Goal: Check status: Check status

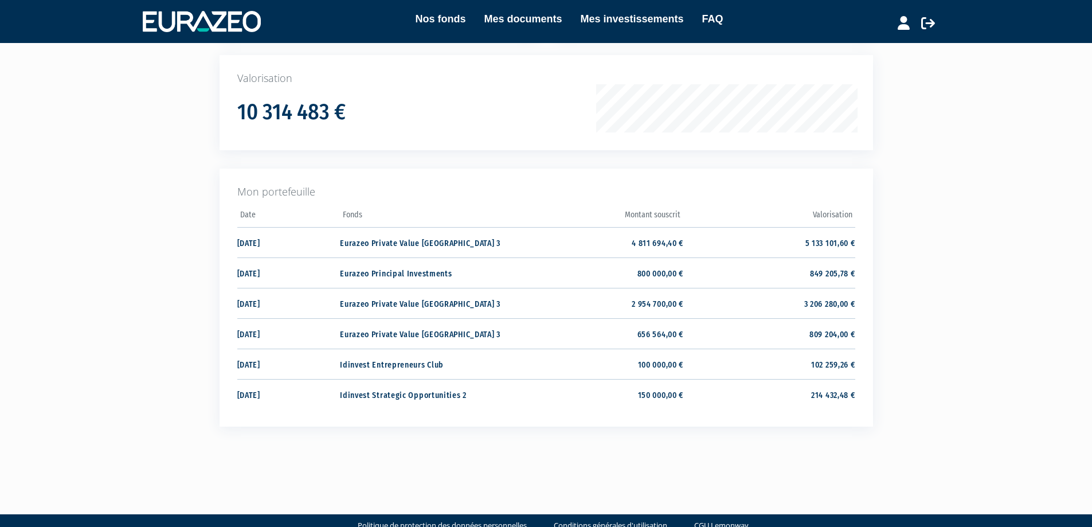
scroll to position [172, 0]
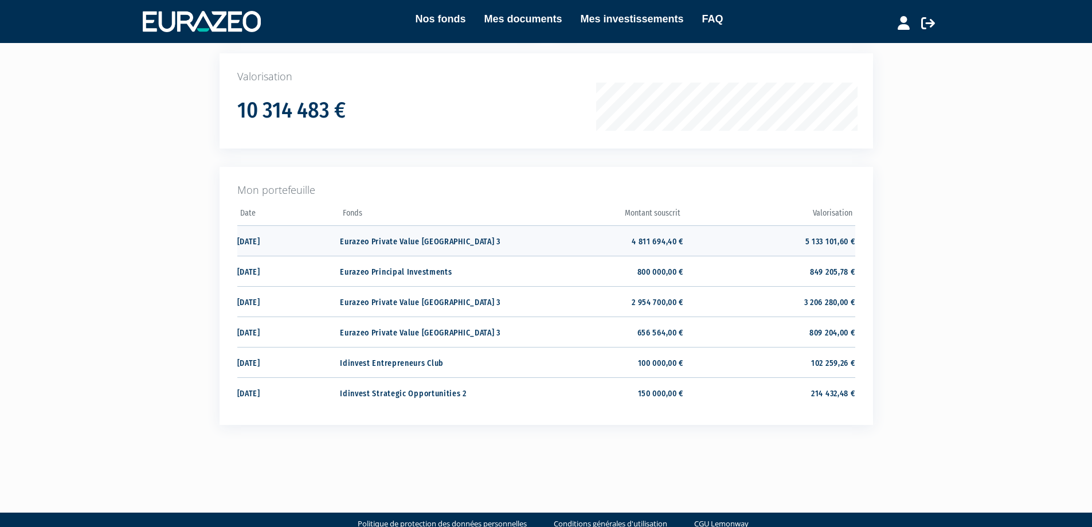
click at [804, 240] on td "5 133 101,60 €" at bounding box center [768, 240] width 171 height 30
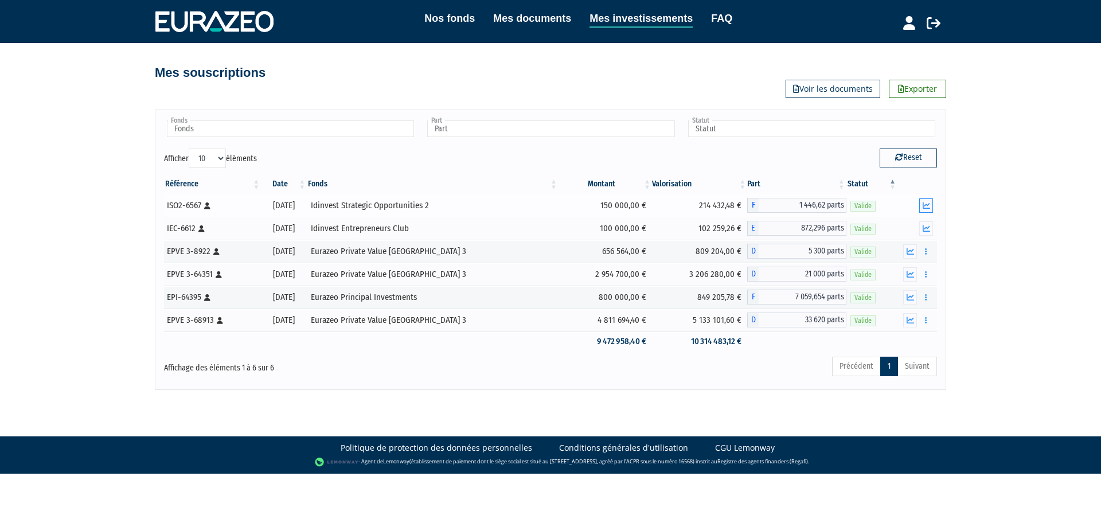
click at [926, 206] on icon "button" at bounding box center [925, 205] width 7 height 7
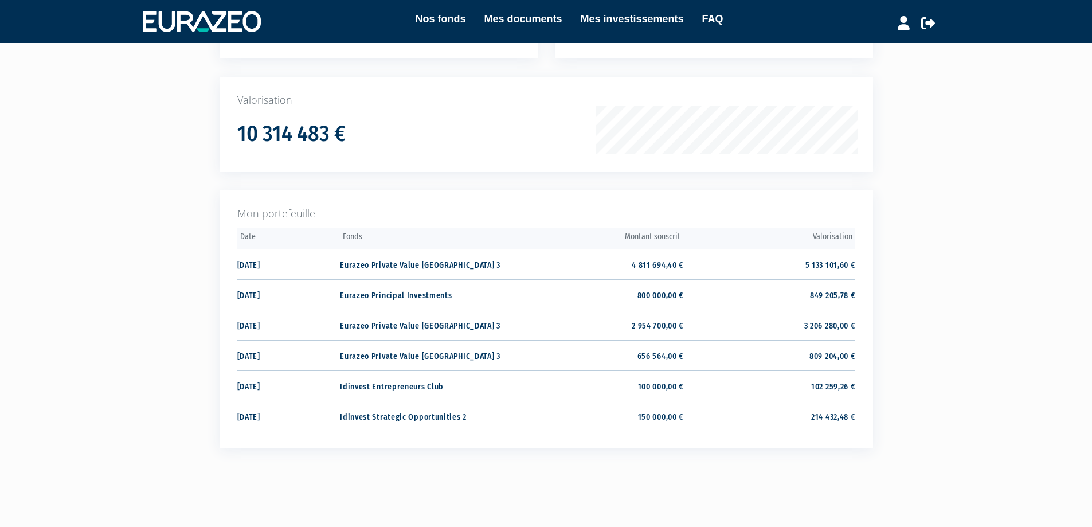
scroll to position [136, 0]
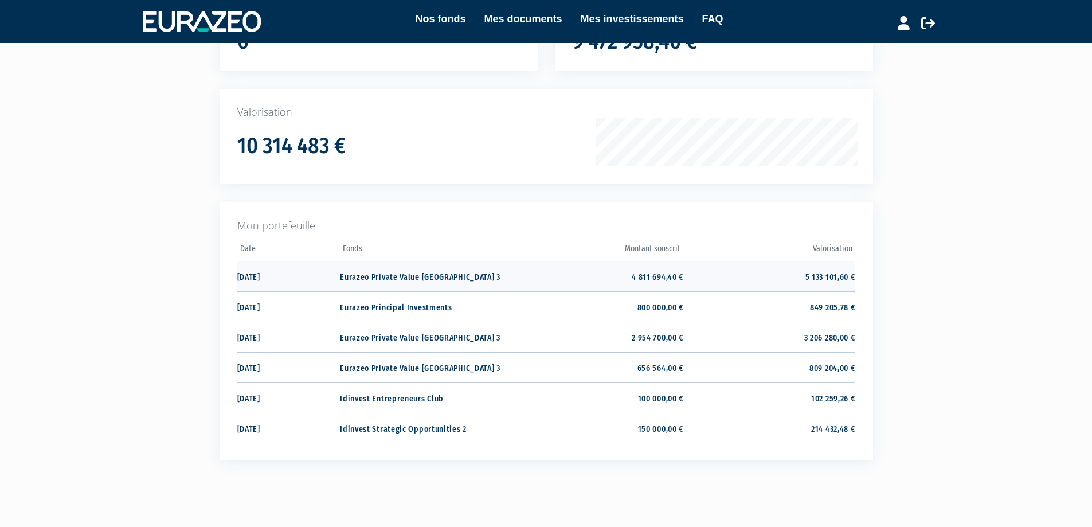
click at [817, 274] on td "5 133 101,60 €" at bounding box center [768, 276] width 171 height 30
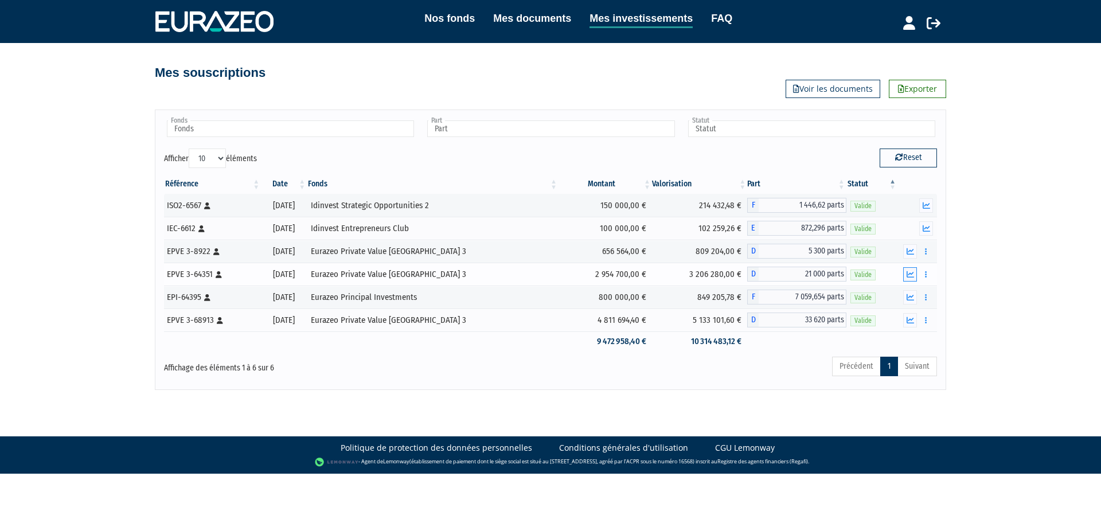
click at [912, 275] on icon "button" at bounding box center [909, 274] width 7 height 7
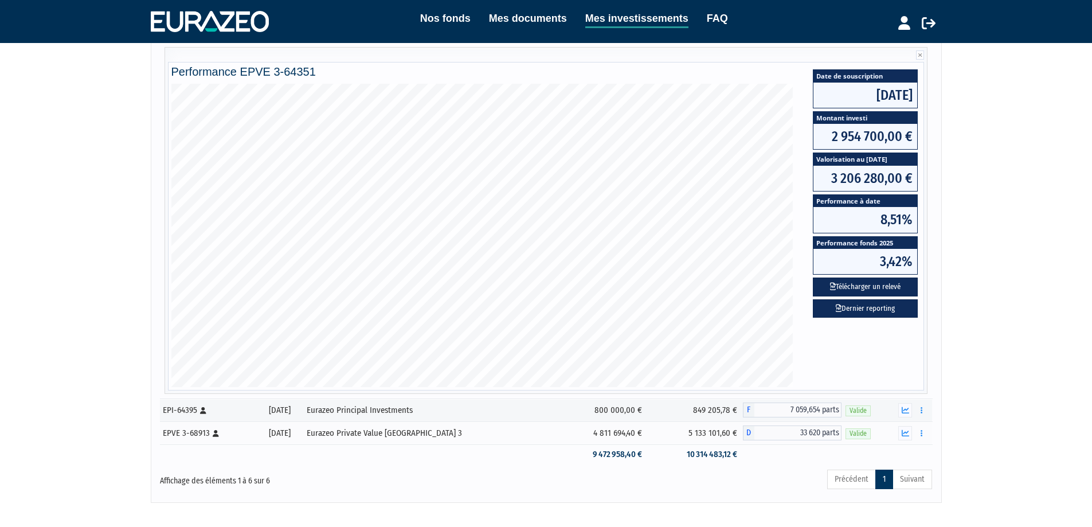
scroll to position [287, 0]
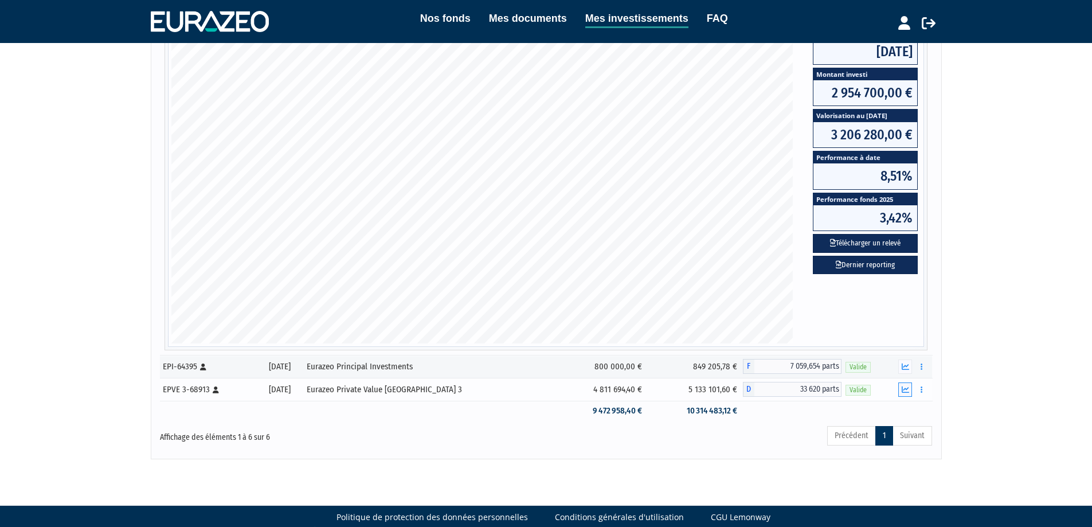
click at [907, 386] on icon "button" at bounding box center [905, 389] width 7 height 7
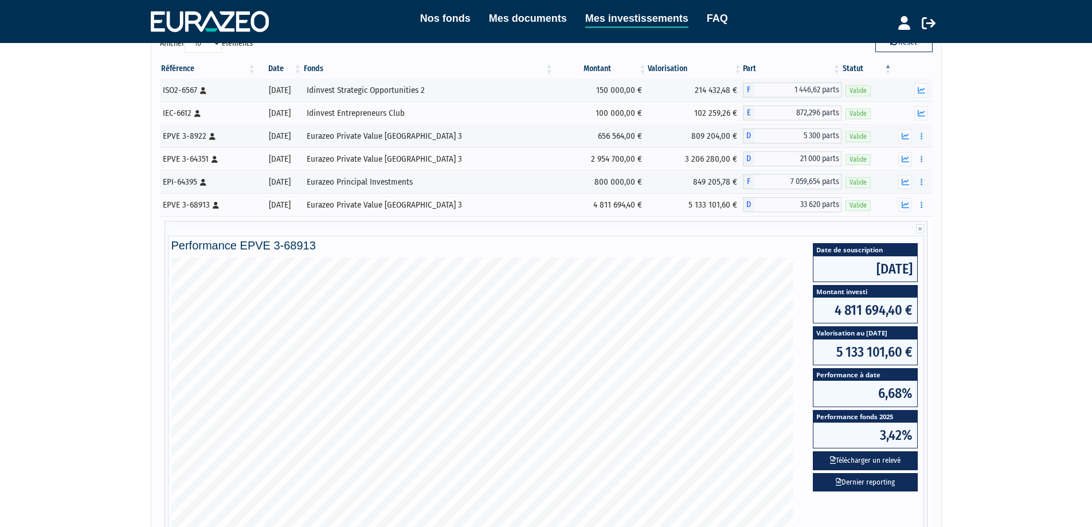
scroll to position [115, 0]
click at [908, 161] on icon "button" at bounding box center [905, 159] width 7 height 7
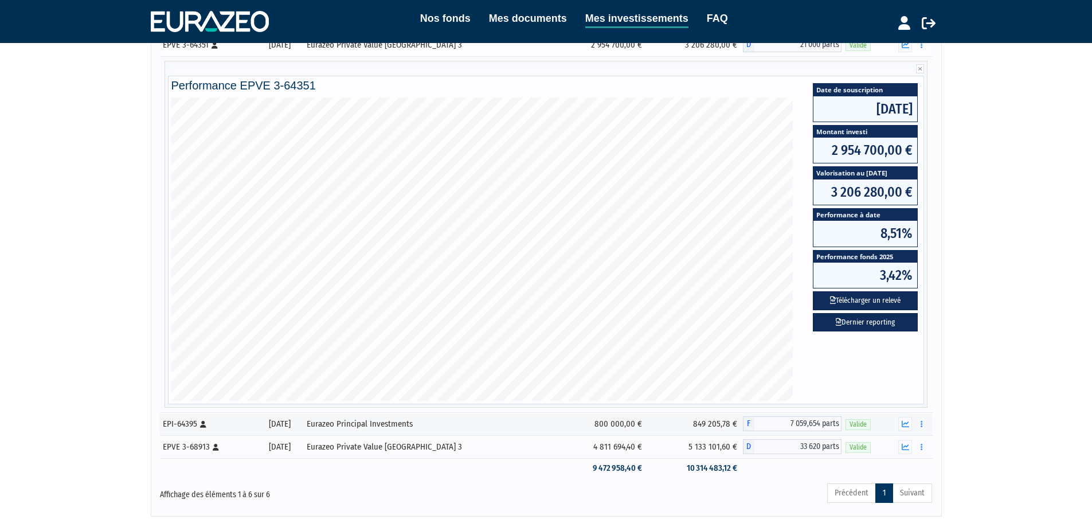
scroll to position [303, 0]
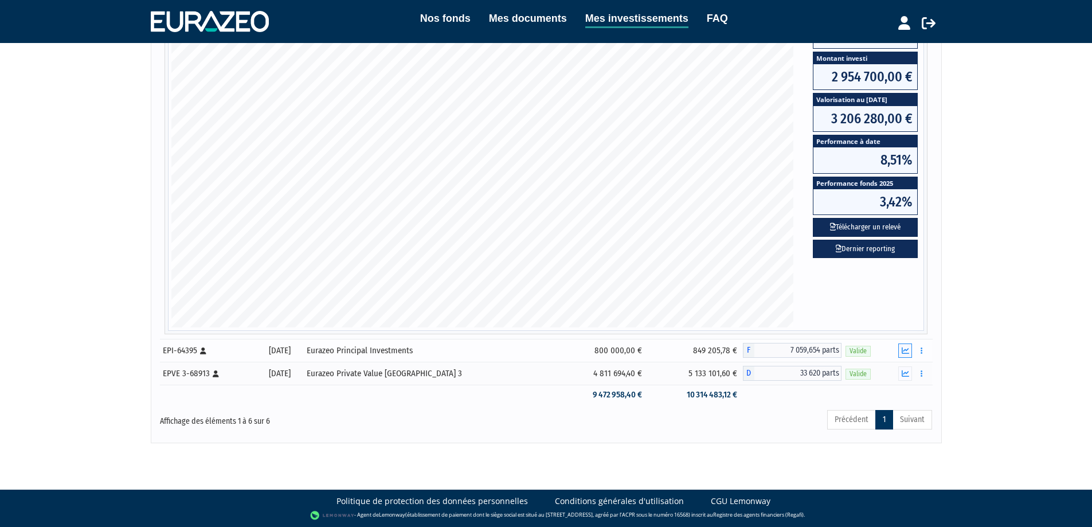
click at [907, 350] on icon "button" at bounding box center [905, 350] width 7 height 7
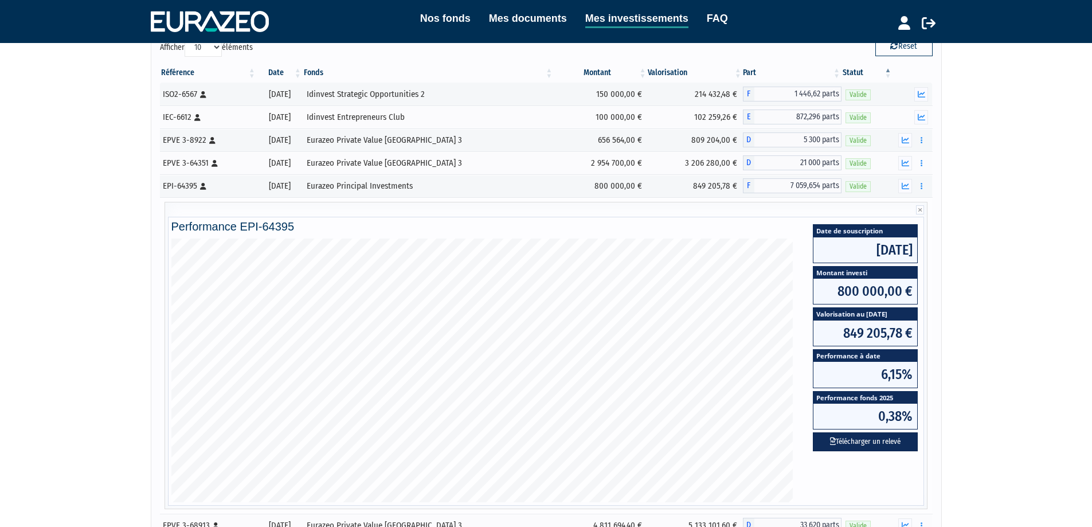
scroll to position [115, 0]
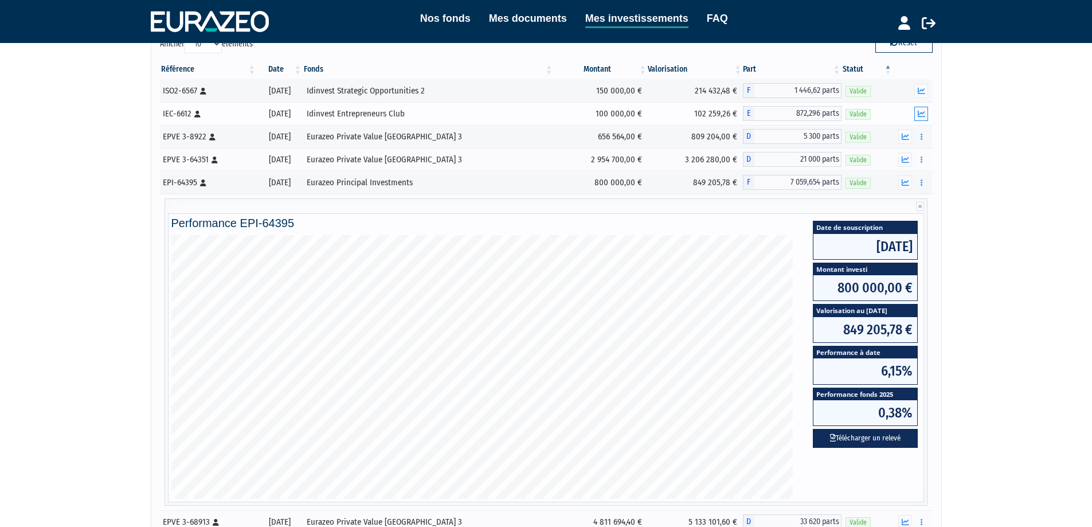
click at [924, 119] on button "button" at bounding box center [921, 114] width 14 height 14
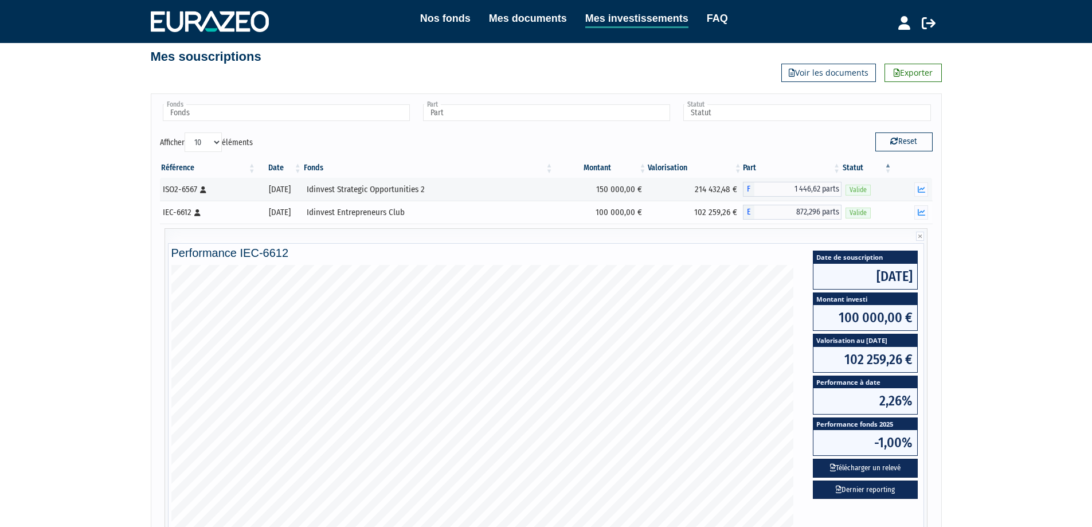
scroll to position [0, 0]
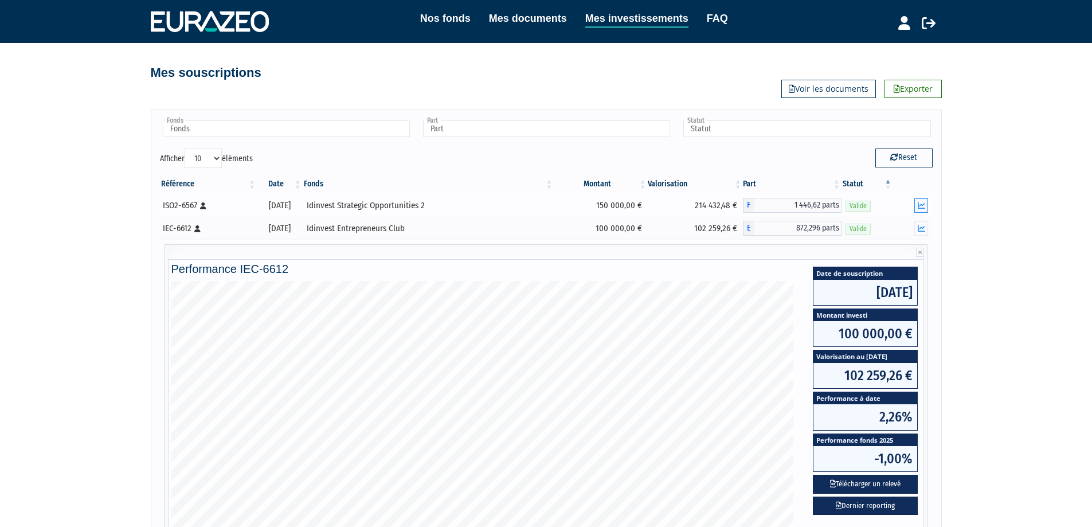
click at [919, 205] on icon "button" at bounding box center [921, 205] width 7 height 7
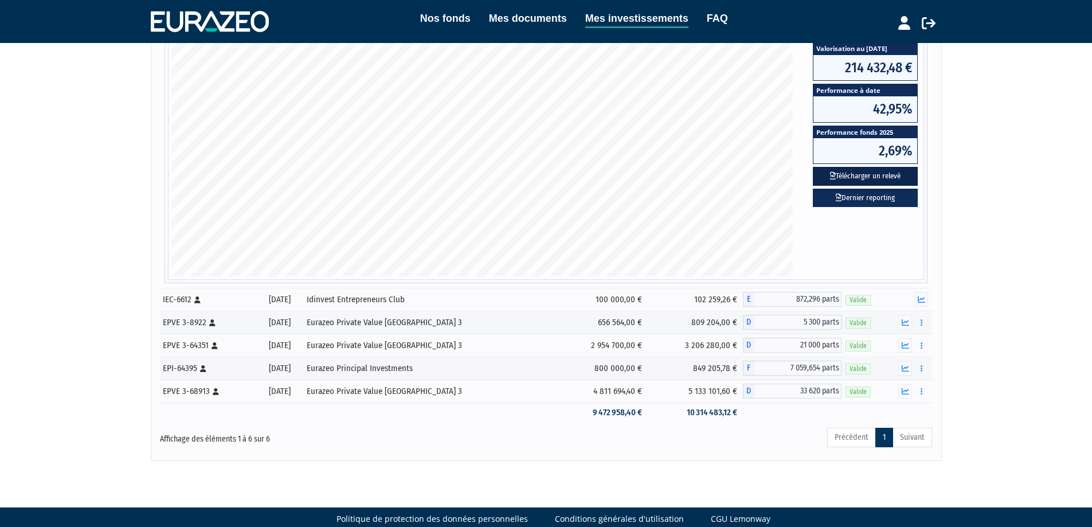
scroll to position [287, 0]
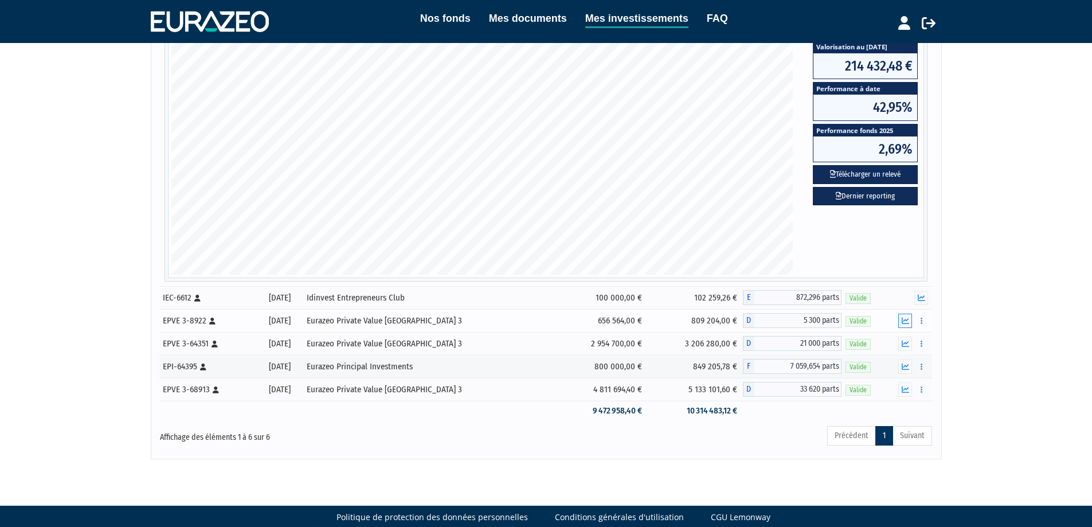
click at [905, 318] on icon "button" at bounding box center [905, 320] width 7 height 7
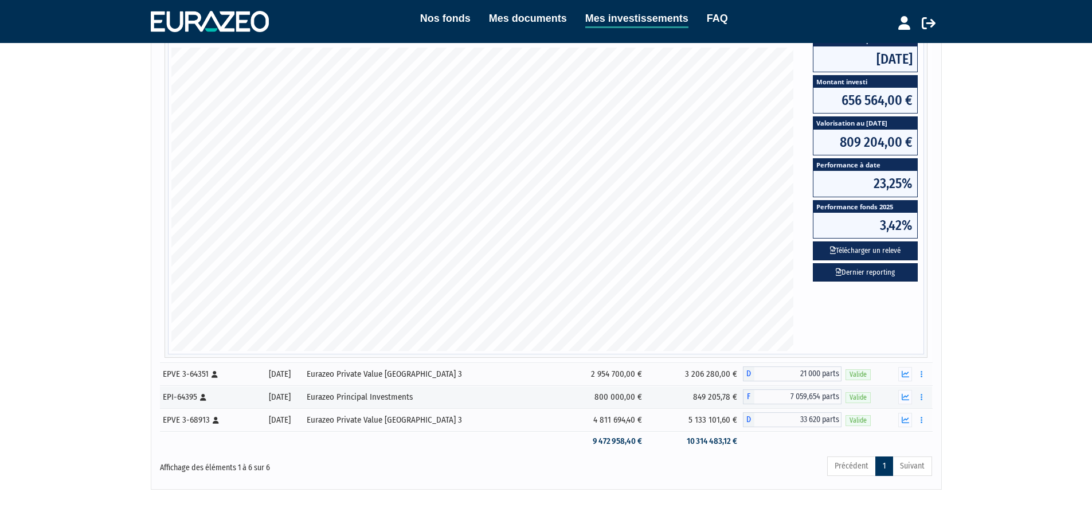
scroll to position [245, 0]
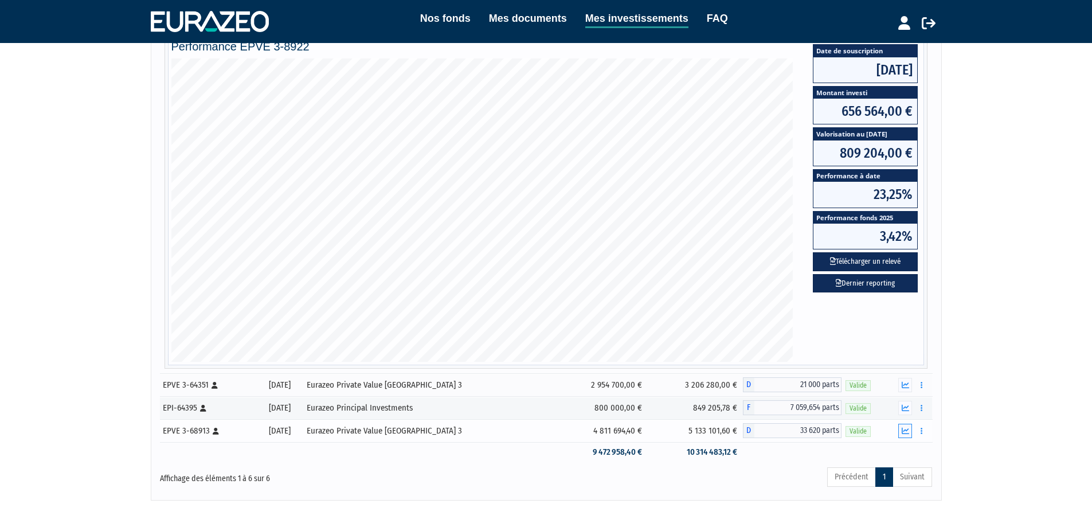
click at [905, 427] on icon "button" at bounding box center [905, 430] width 7 height 7
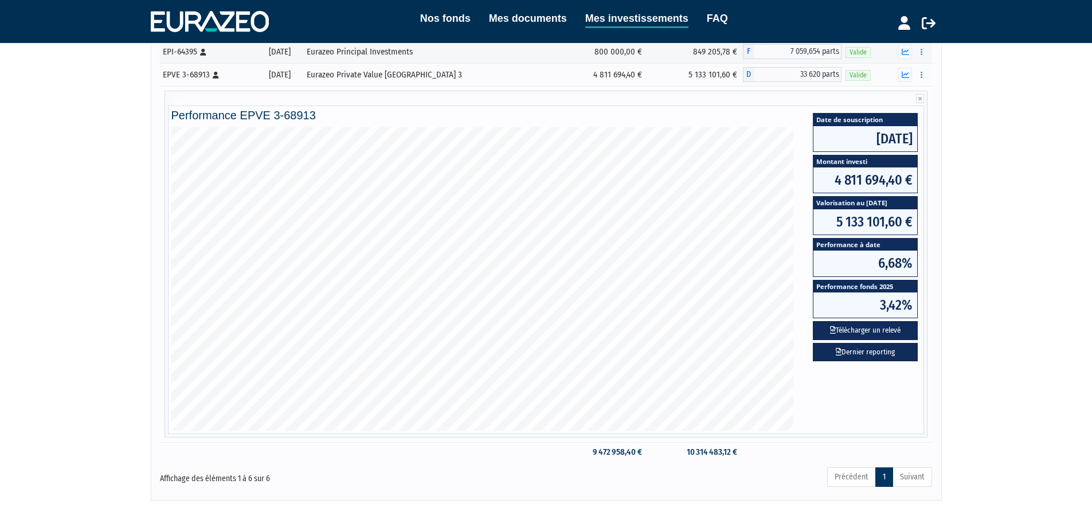
scroll to position [0, 0]
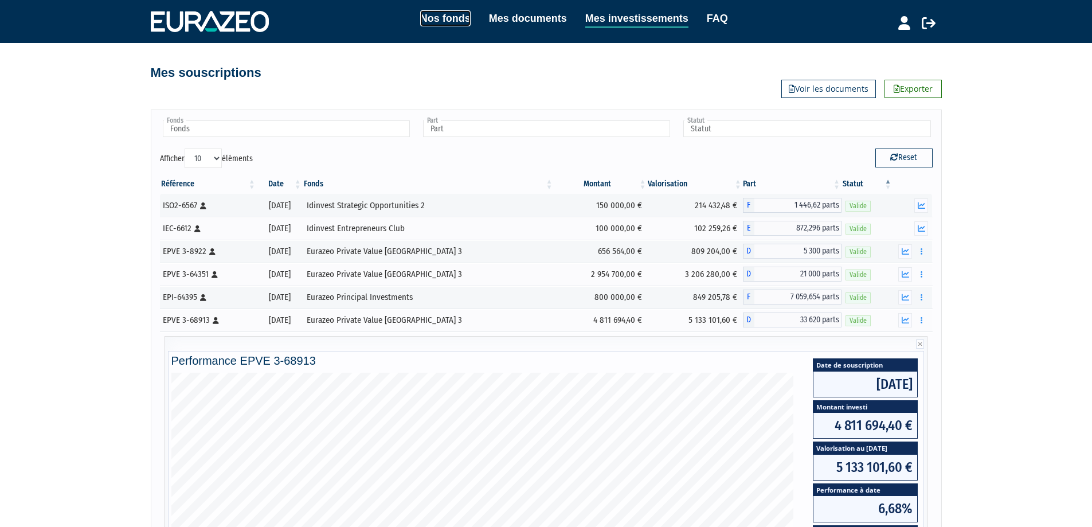
click at [430, 20] on link "Nos fonds" at bounding box center [445, 18] width 50 height 16
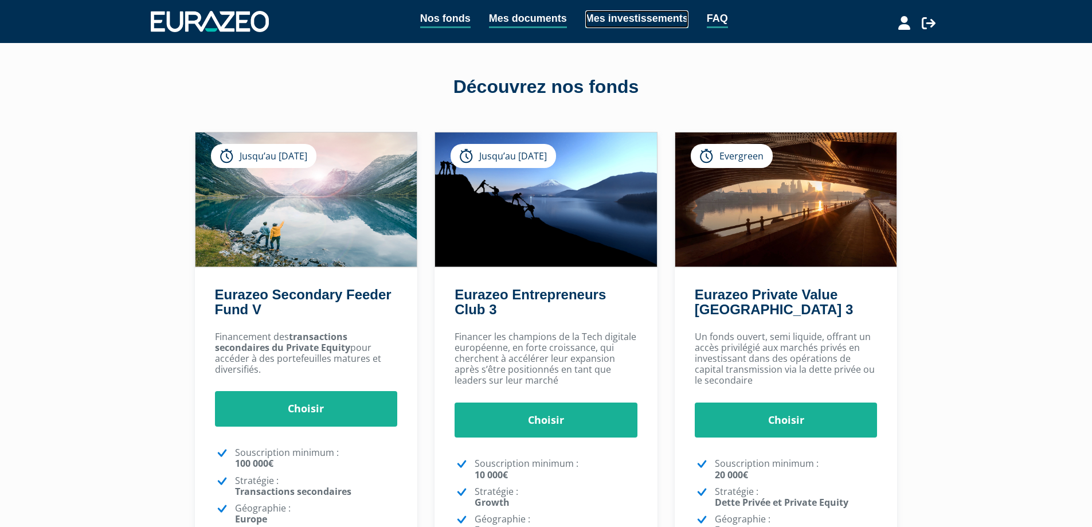
click at [589, 23] on link "Mes investissements" at bounding box center [636, 19] width 103 height 18
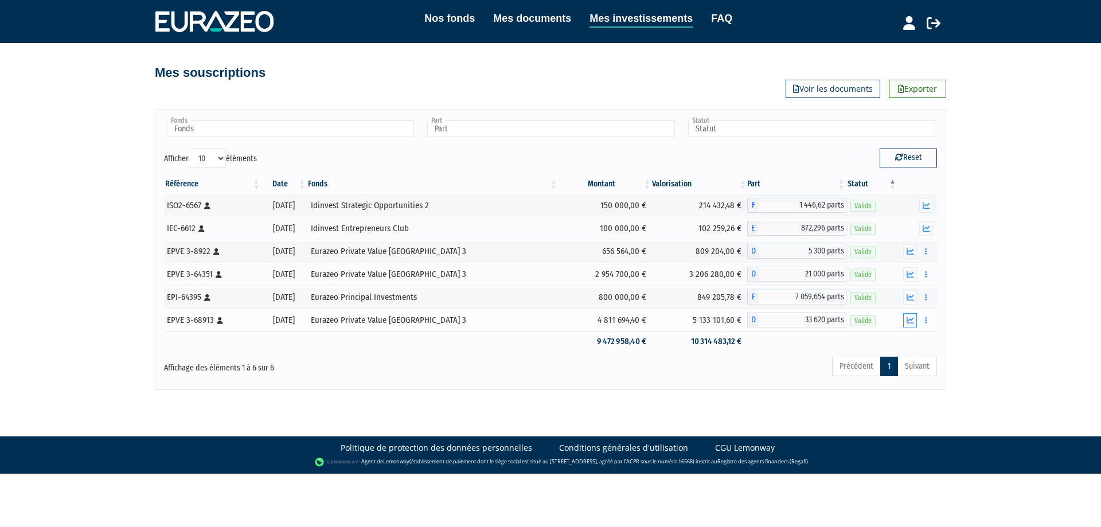
drag, startPoint x: 165, startPoint y: 194, endPoint x: 905, endPoint y: 324, distance: 750.8
click at [905, 324] on tbody "ISO2-6567 [Français] Personne physique [DATE] Idinvest Strategic Opportunities …" at bounding box center [550, 273] width 773 height 158
copy tbody "LOR1-2183 [Ipsumdol] Sitametc adipisci 02/84/3426 Elitsedd Eiusmodte Incididunt…"
